Goal: Find specific page/section: Find specific page/section

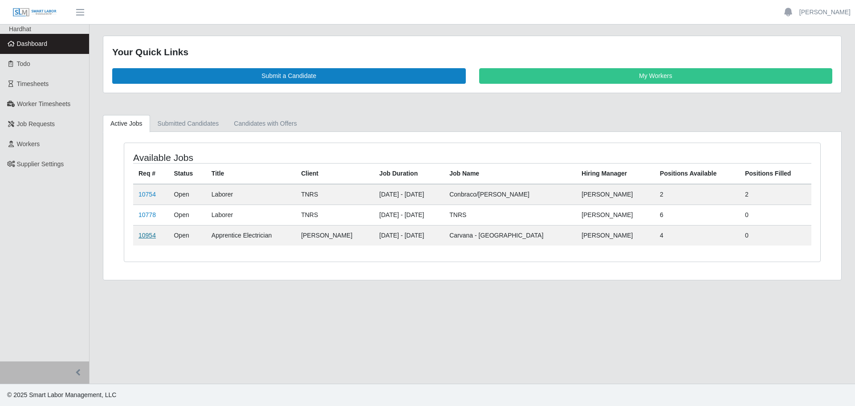
click at [151, 233] on link "10954" at bounding box center [146, 234] width 17 height 7
click at [143, 192] on link "10754" at bounding box center [146, 194] width 17 height 7
click at [145, 216] on link "10778" at bounding box center [146, 214] width 17 height 7
click at [147, 233] on link "10954" at bounding box center [146, 234] width 17 height 7
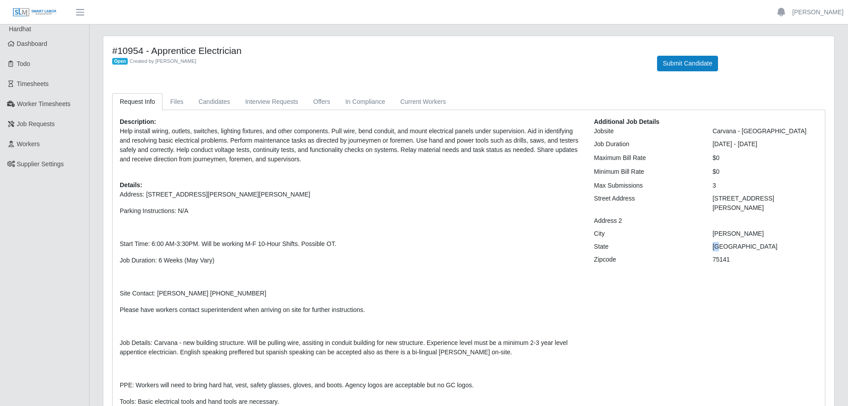
drag, startPoint x: 724, startPoint y: 238, endPoint x: 707, endPoint y: 241, distance: 17.2
click at [707, 242] on div "[GEOGRAPHIC_DATA]" at bounding box center [765, 246] width 118 height 9
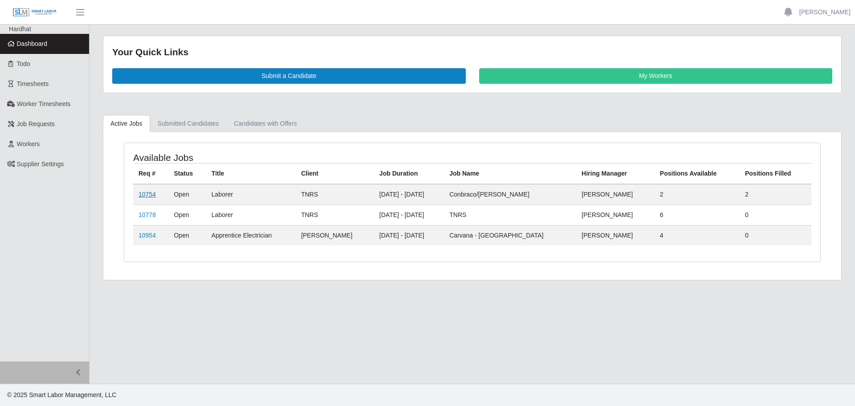
click at [143, 191] on link "10754" at bounding box center [146, 194] width 17 height 7
click at [152, 212] on link "10778" at bounding box center [146, 214] width 17 height 7
click at [151, 237] on link "10954" at bounding box center [146, 234] width 17 height 7
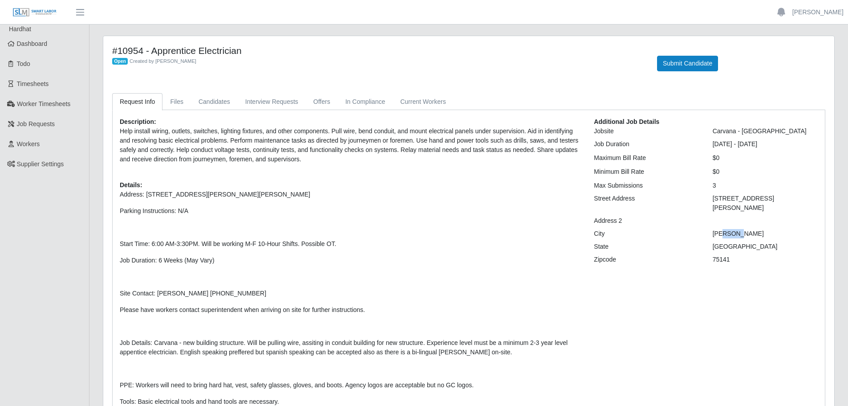
drag, startPoint x: 724, startPoint y: 220, endPoint x: 766, endPoint y: 227, distance: 42.8
click at [766, 229] on div "Hutchins" at bounding box center [765, 233] width 118 height 9
drag, startPoint x: 472, startPoint y: 251, endPoint x: 481, endPoint y: 251, distance: 8.5
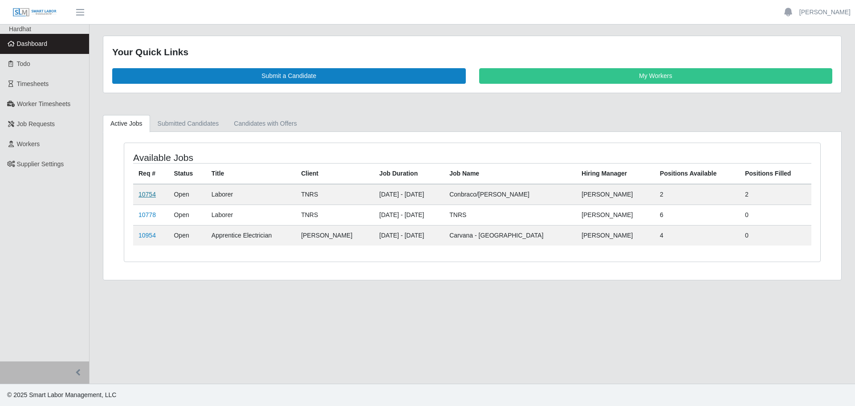
click at [150, 195] on link "10754" at bounding box center [146, 194] width 17 height 7
